Goal: Obtain resource: Obtain resource

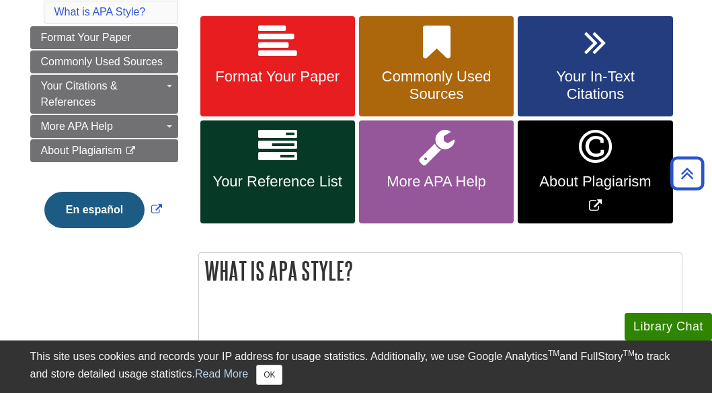
scroll to position [247, 0]
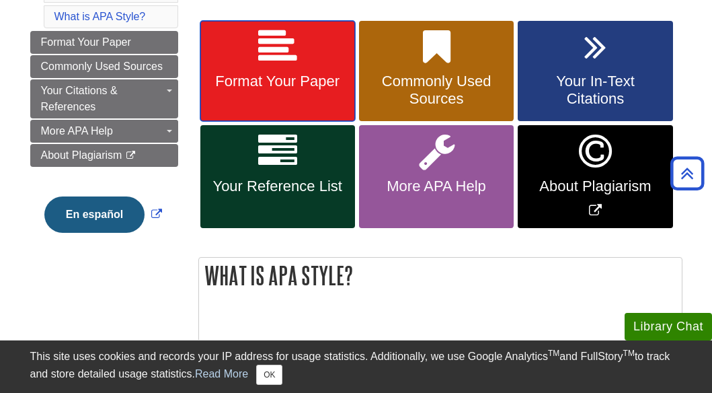
click at [279, 58] on icon at bounding box center [277, 47] width 39 height 39
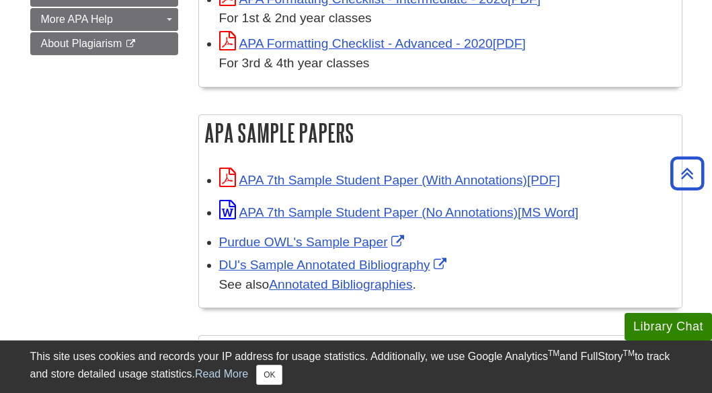
scroll to position [563, 0]
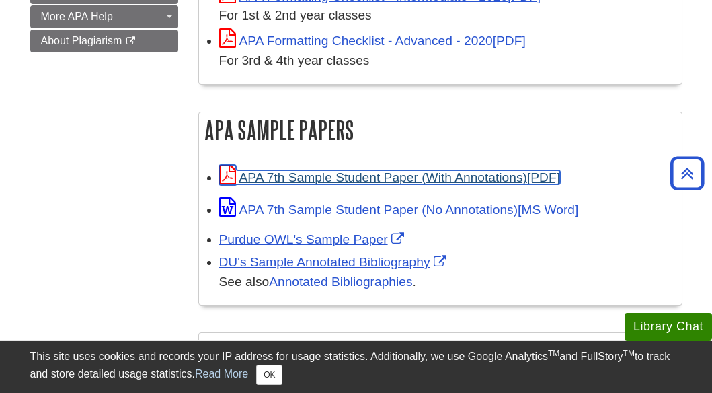
click at [309, 175] on link "APA 7th Sample Student Paper (With Annotations)" at bounding box center [389, 177] width 341 height 14
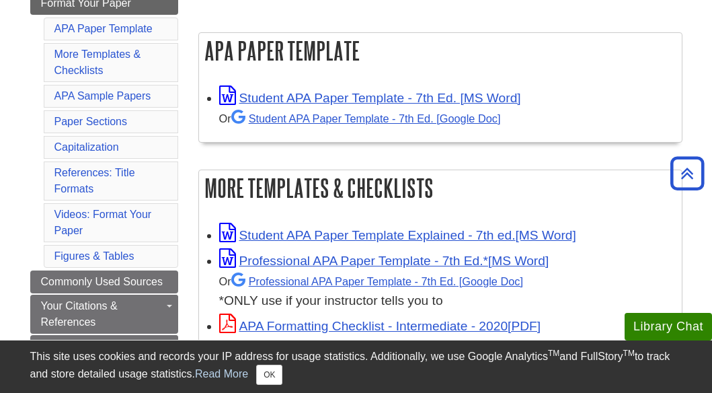
scroll to position [208, 0]
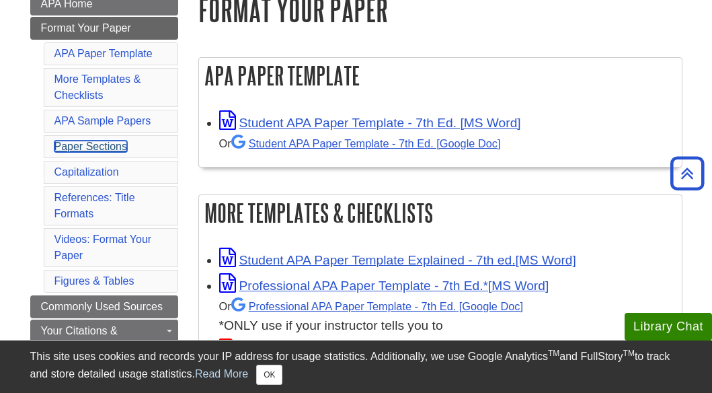
click at [107, 146] on link "Paper Sections" at bounding box center [90, 146] width 73 height 11
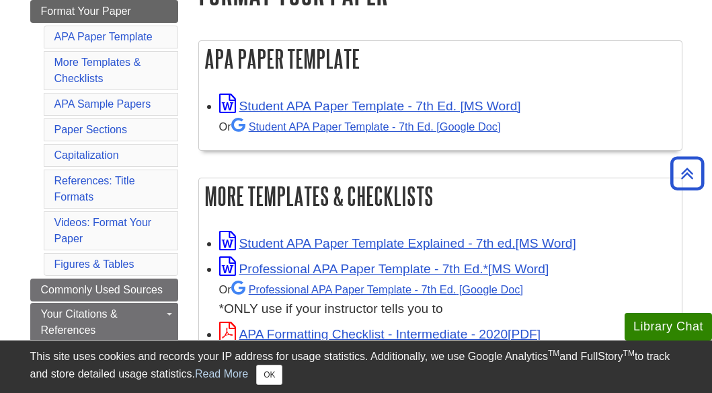
scroll to position [225, 0]
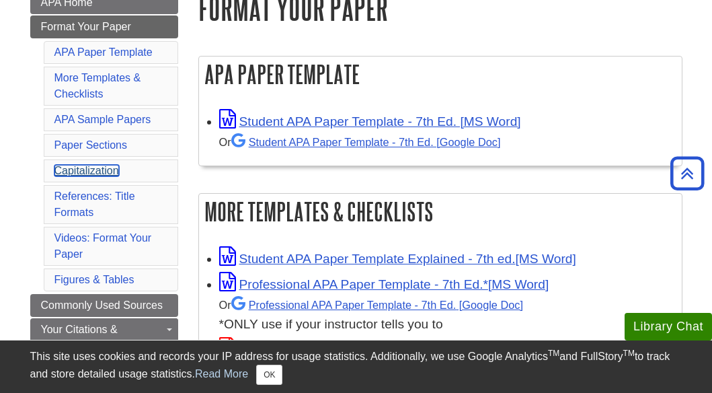
click at [92, 172] on link "Capitalization" at bounding box center [86, 170] width 65 height 11
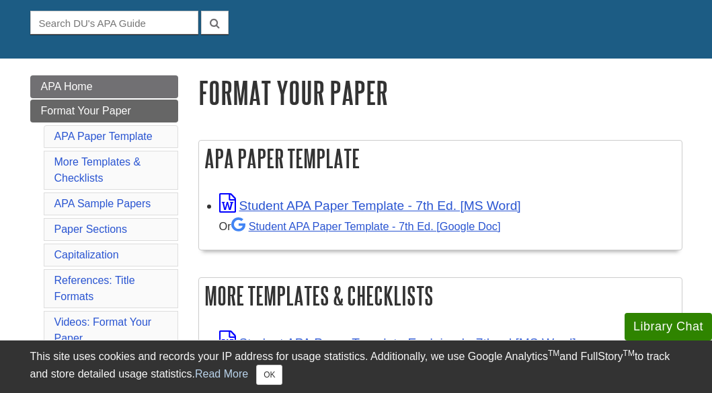
scroll to position [145, 0]
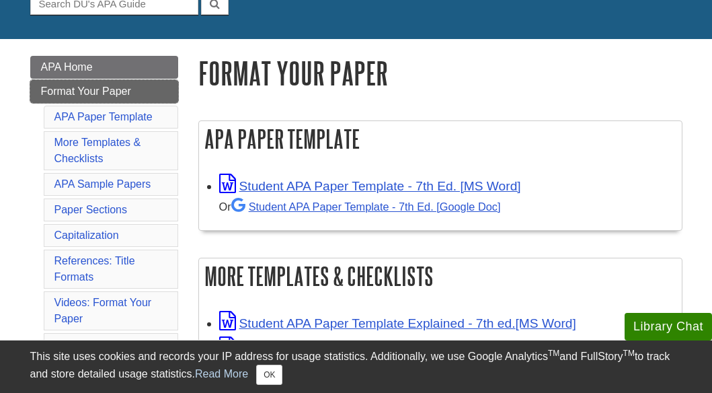
click at [82, 96] on span "Format Your Paper" at bounding box center [86, 90] width 90 height 11
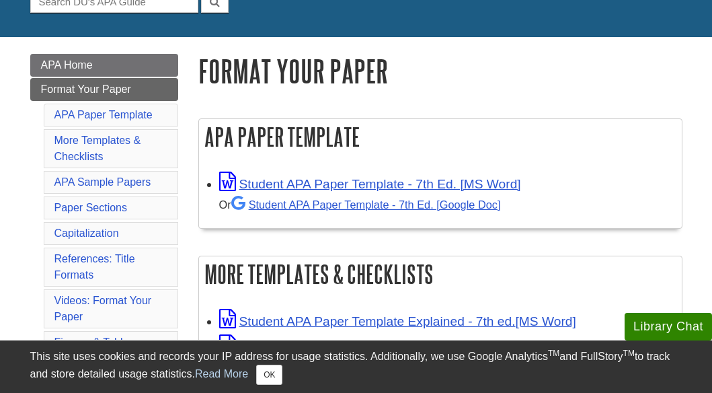
scroll to position [148, 0]
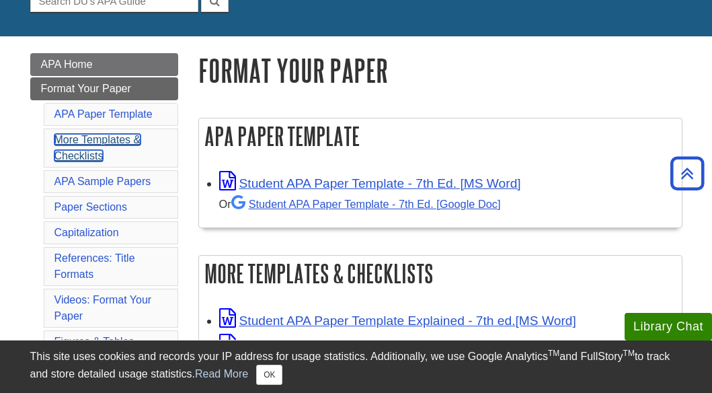
click at [83, 141] on link "More Templates & Checklists" at bounding box center [97, 148] width 87 height 28
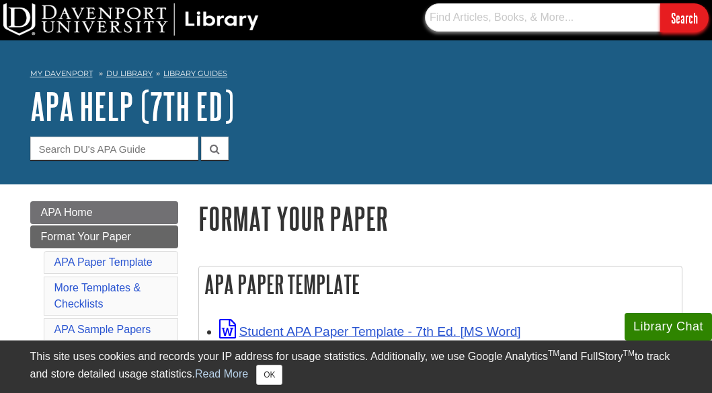
click at [464, 15] on input "text" at bounding box center [542, 17] width 235 height 28
type input "apa font size"
click at [660, 3] on input "Search" at bounding box center [684, 17] width 48 height 29
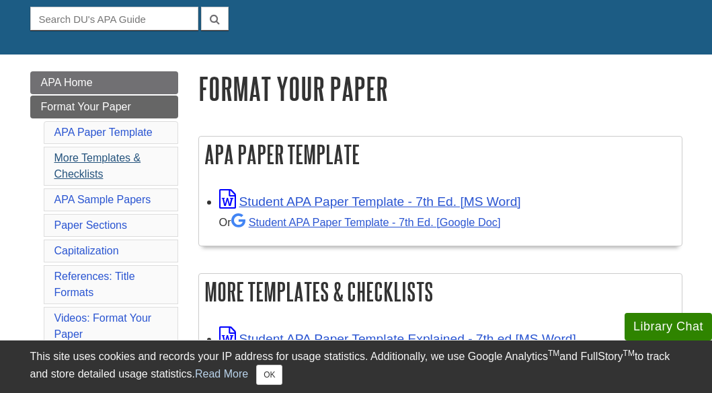
scroll to position [132, 0]
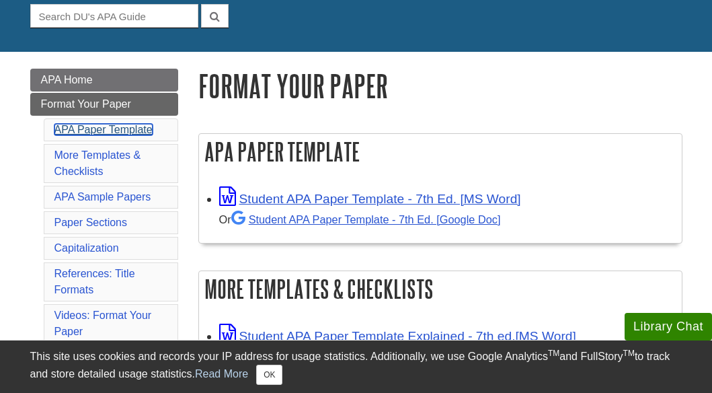
click at [106, 131] on link "APA Paper Template" at bounding box center [103, 129] width 98 height 11
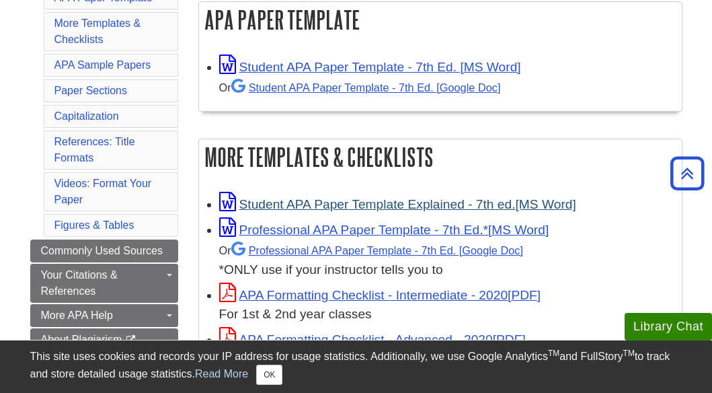
scroll to position [262, 0]
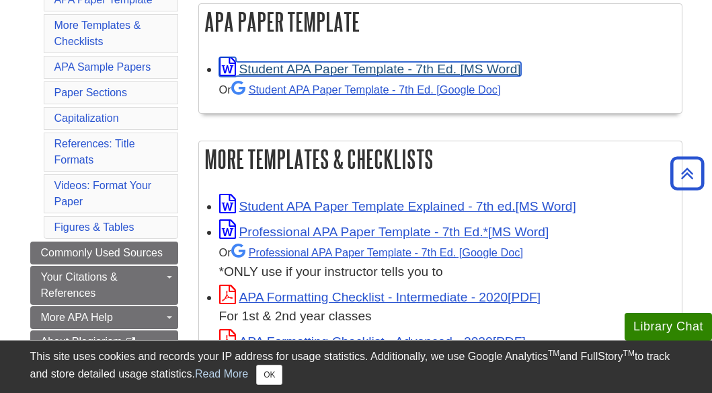
click at [303, 69] on link "Student APA Paper Template - 7th Ed. [MS Word]" at bounding box center [370, 69] width 302 height 14
